Goal: Task Accomplishment & Management: Use online tool/utility

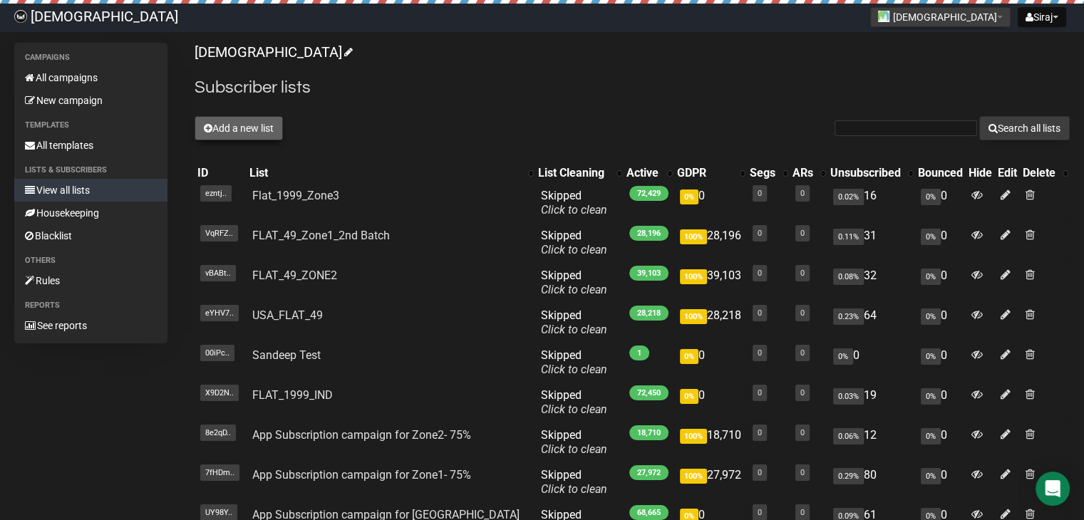
click at [227, 125] on button "Add a new list" at bounding box center [238, 128] width 88 height 24
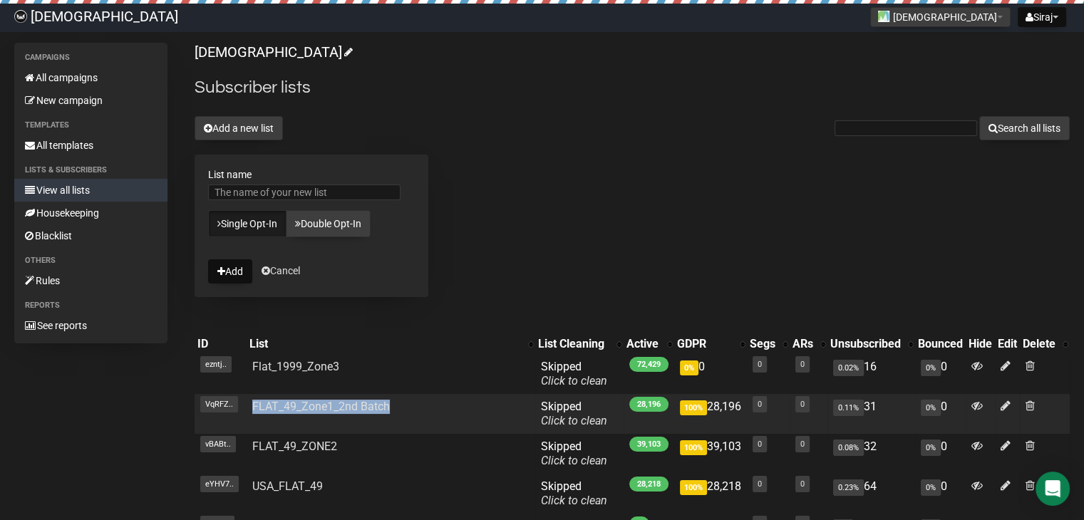
drag, startPoint x: 250, startPoint y: 408, endPoint x: 393, endPoint y: 415, distance: 143.3
click at [393, 415] on td "FLAT_49_Zone1_2nd Batch" at bounding box center [391, 414] width 289 height 40
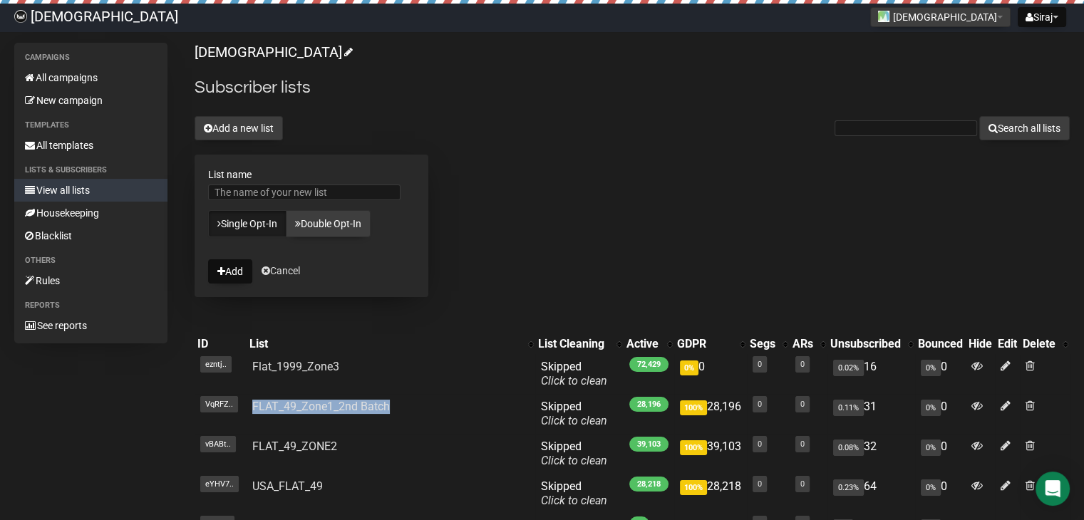
copy link "FLAT_49_Zone1_2nd Batch"
click at [252, 189] on input "List name" at bounding box center [304, 193] width 192 height 16
paste input "FLAT_49_Zone1_2nd Batch"
click at [281, 192] on input "FLAT_49_Zone1_2nd Batch" at bounding box center [304, 193] width 192 height 16
type input "FLAT_49_Zone2_2nd Batch"
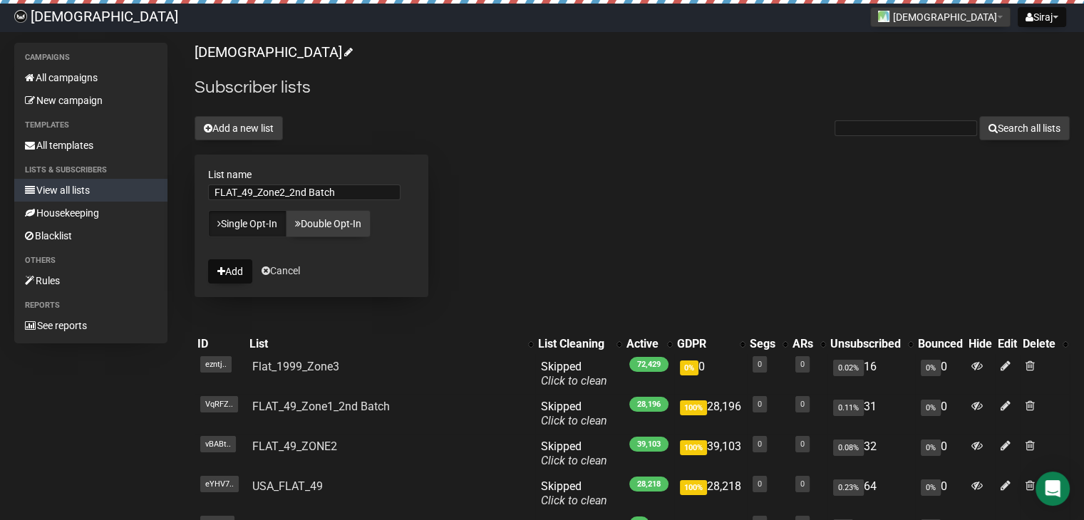
click at [380, 271] on form "List name FLAT_49_Zone2_2nd Batch Single Opt-In Double Opt-In Add Cancel" at bounding box center [311, 226] width 234 height 142
click at [224, 269] on icon "submit" at bounding box center [221, 271] width 8 height 10
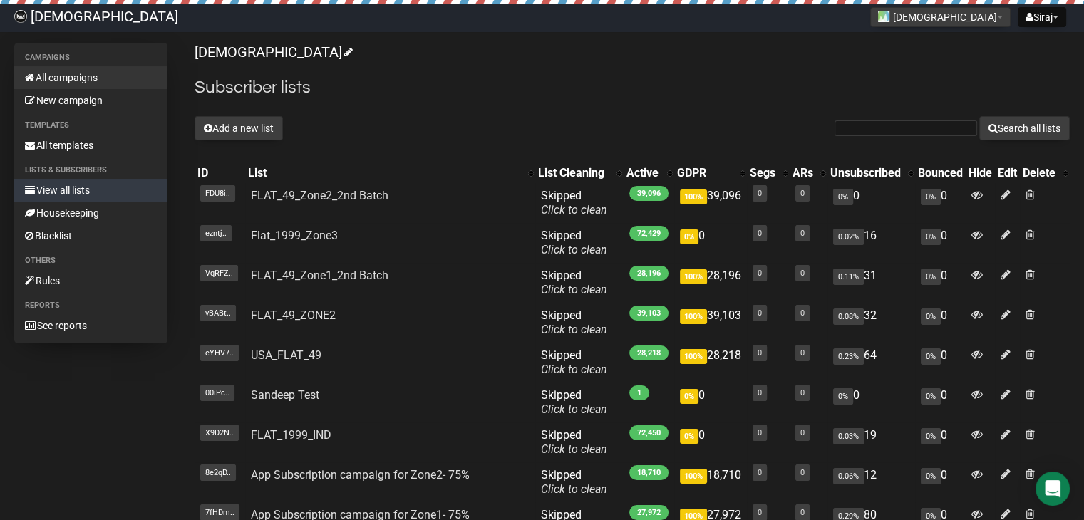
click at [63, 68] on link "All campaigns" at bounding box center [90, 77] width 153 height 23
